Goal: Navigation & Orientation: Find specific page/section

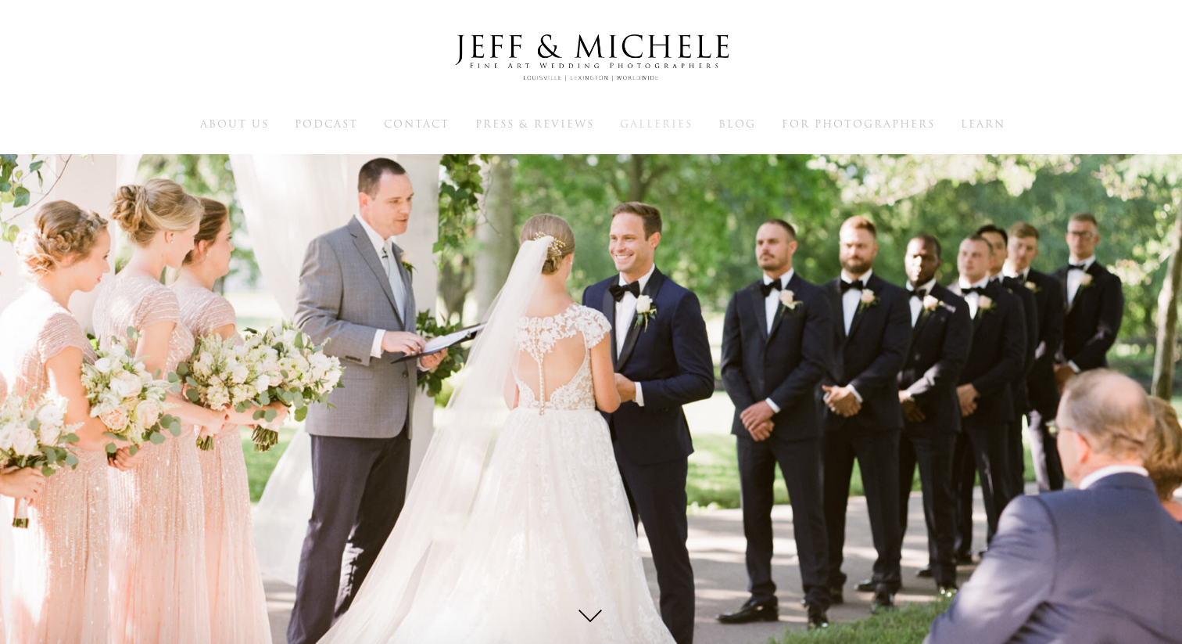
click at [648, 127] on span "Galleries" at bounding box center [656, 124] width 73 height 15
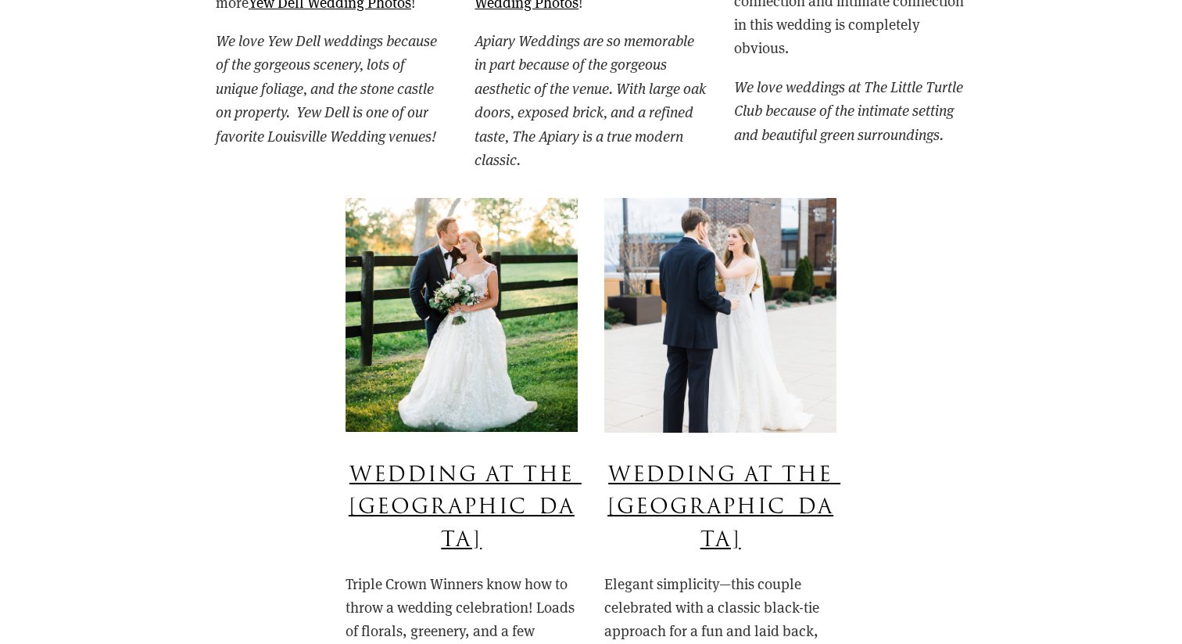
scroll to position [1792, 0]
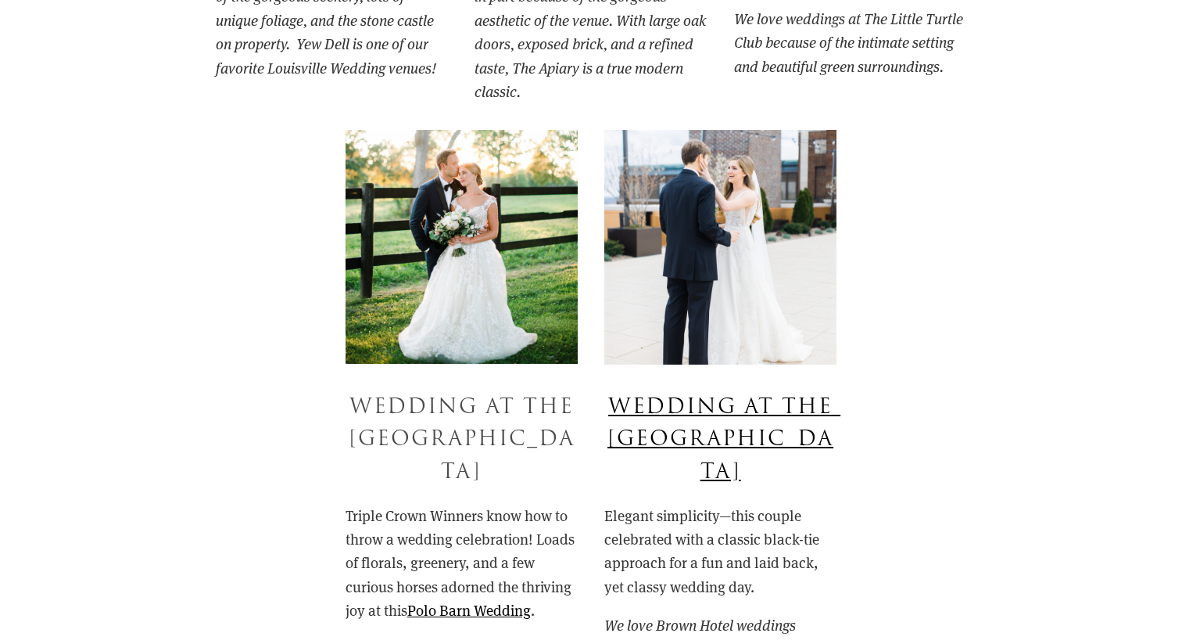
click at [450, 432] on link "Wedding at the [GEOGRAPHIC_DATA]" at bounding box center [465, 439] width 233 height 95
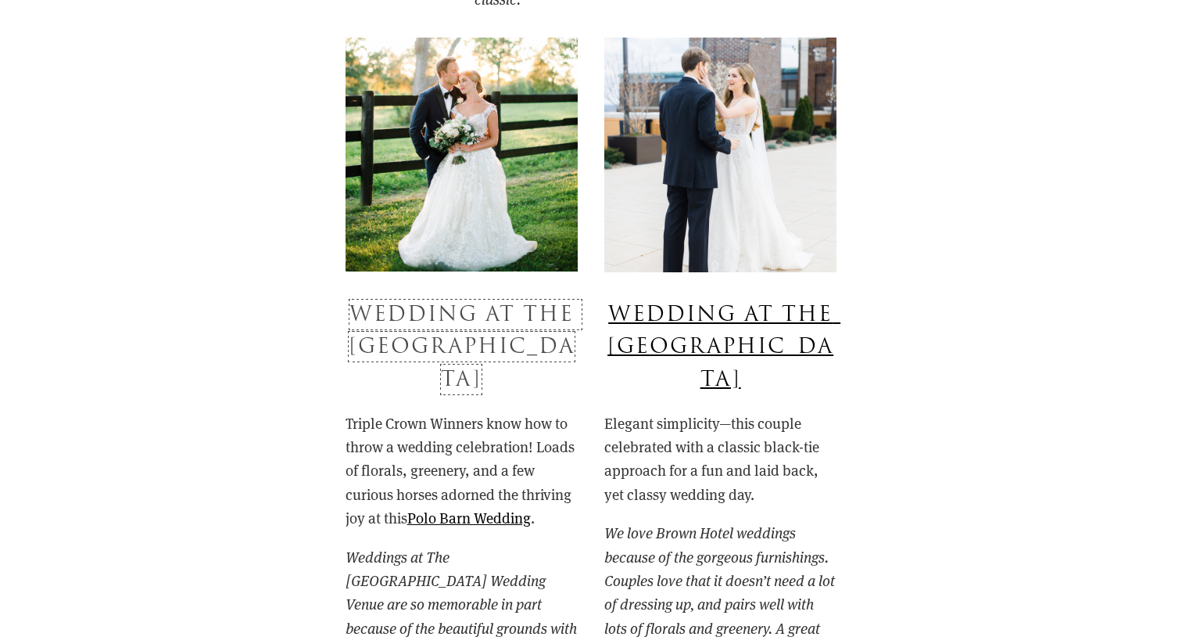
scroll to position [2138, 0]
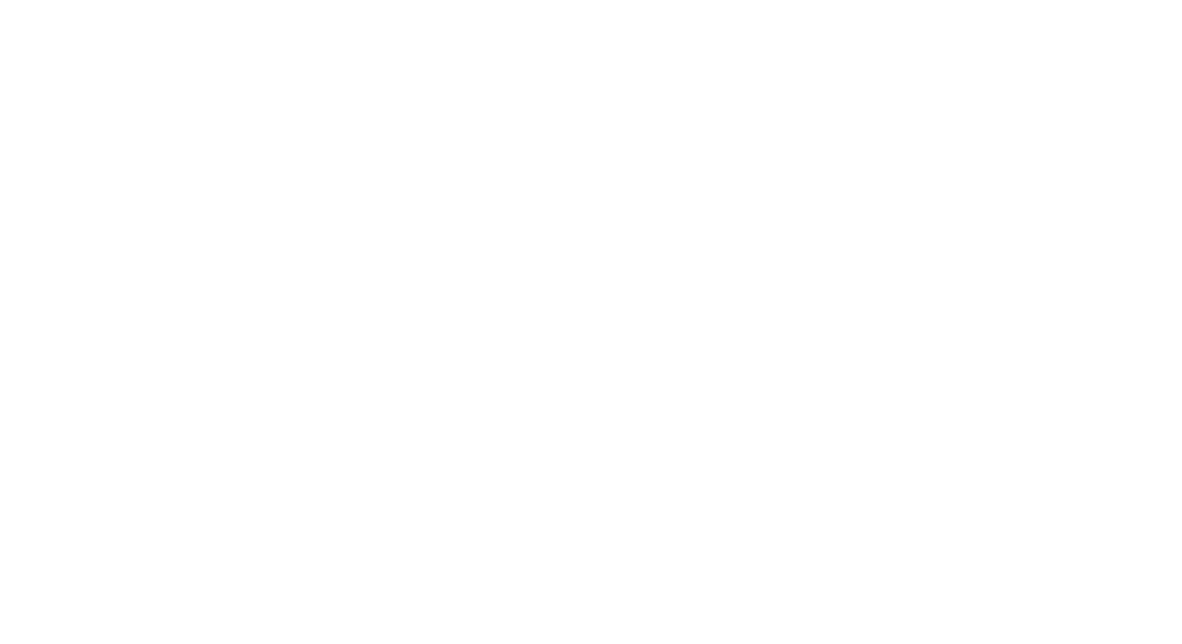
scroll to position [13191, 0]
